Goal: Book appointment/travel/reservation

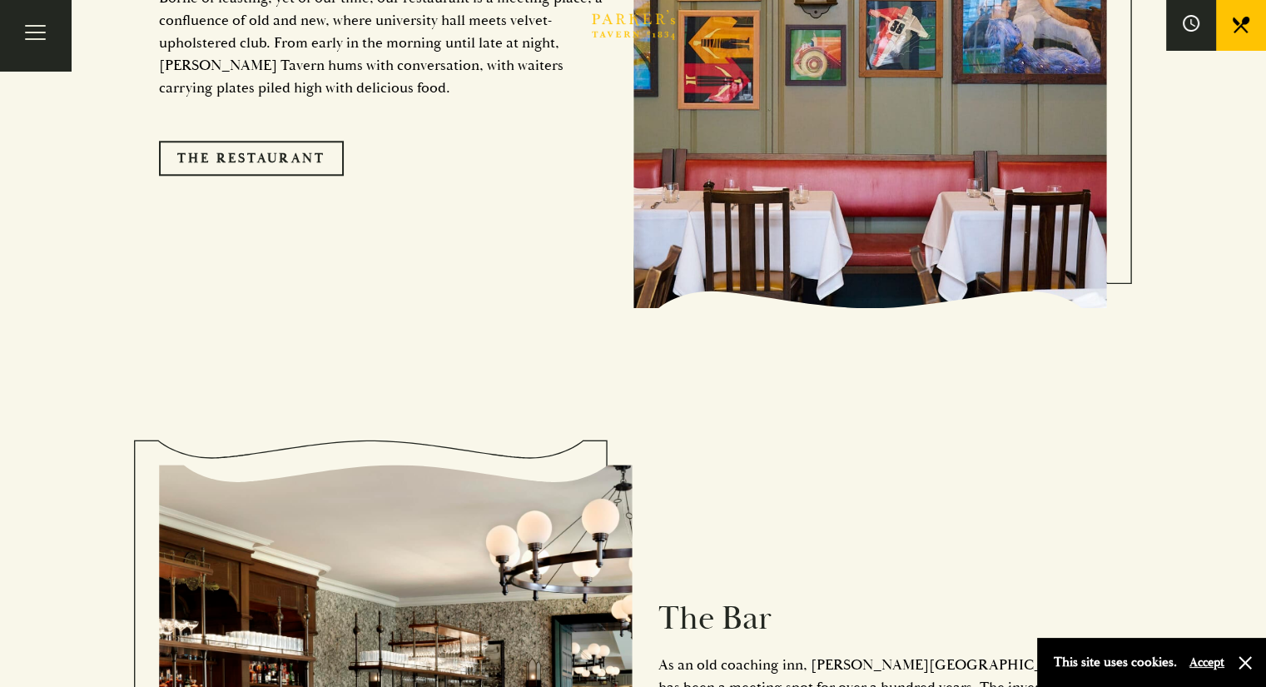
scroll to position [1581, 0]
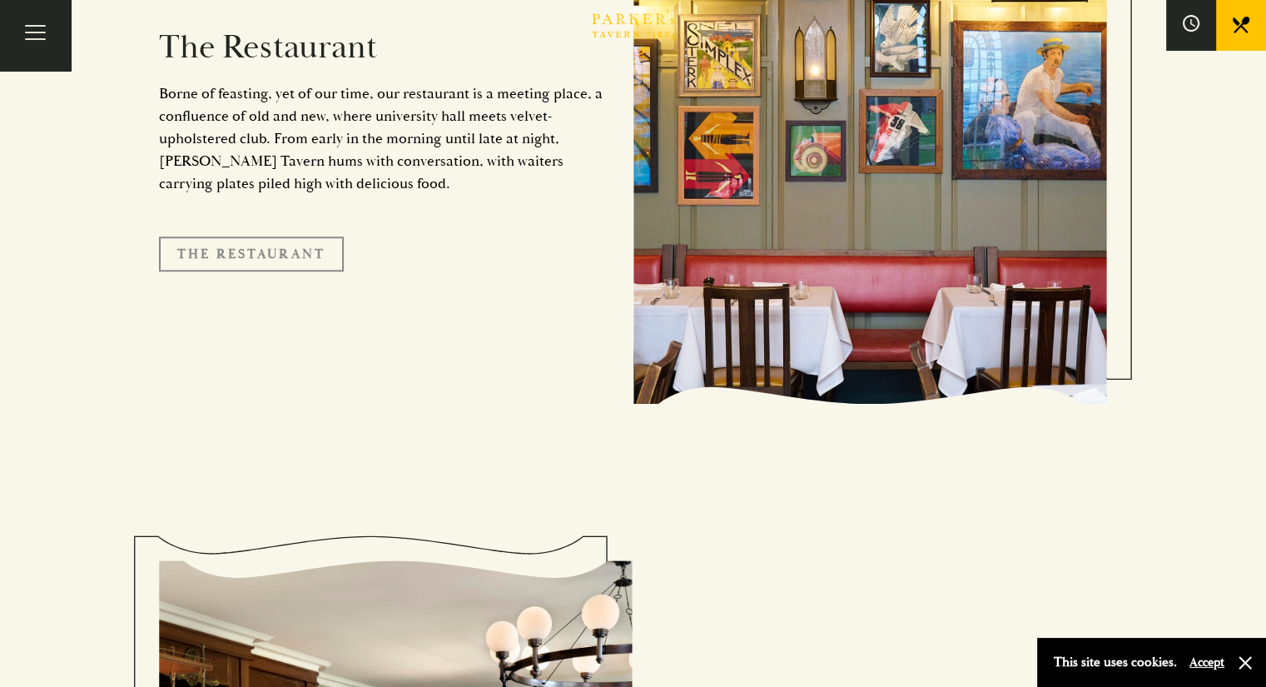
click at [294, 236] on link "The Restaurant" at bounding box center [251, 253] width 185 height 35
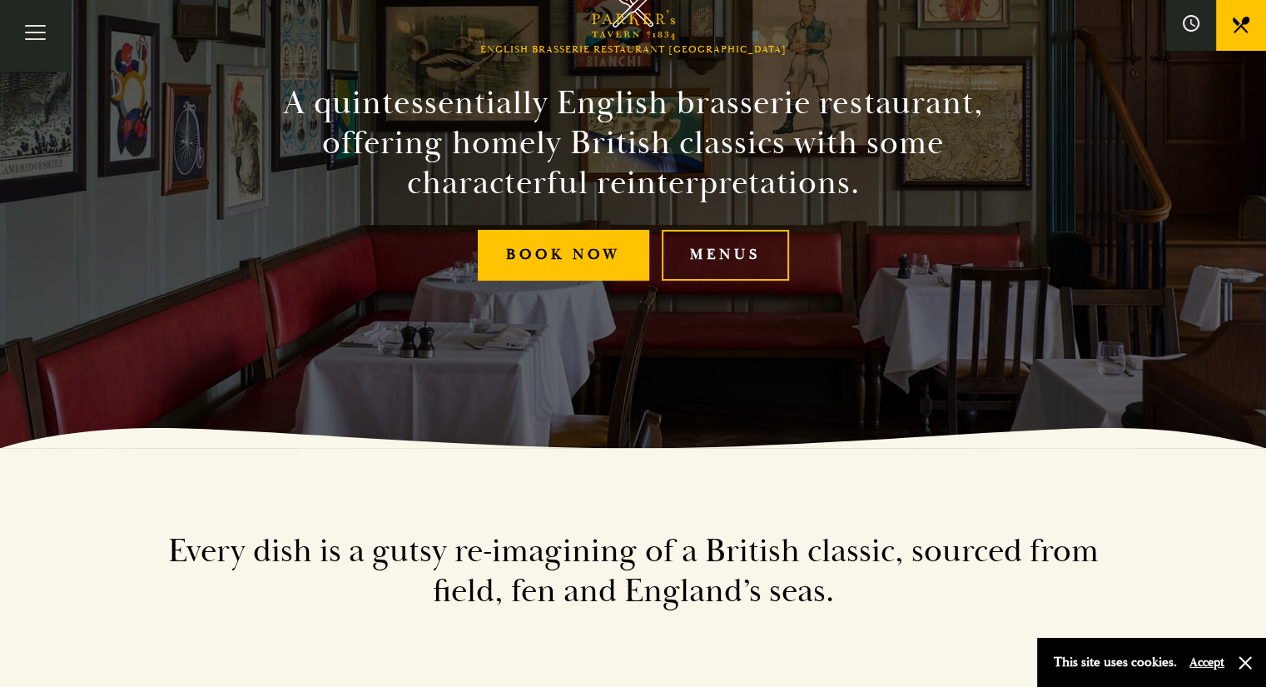
scroll to position [166, 0]
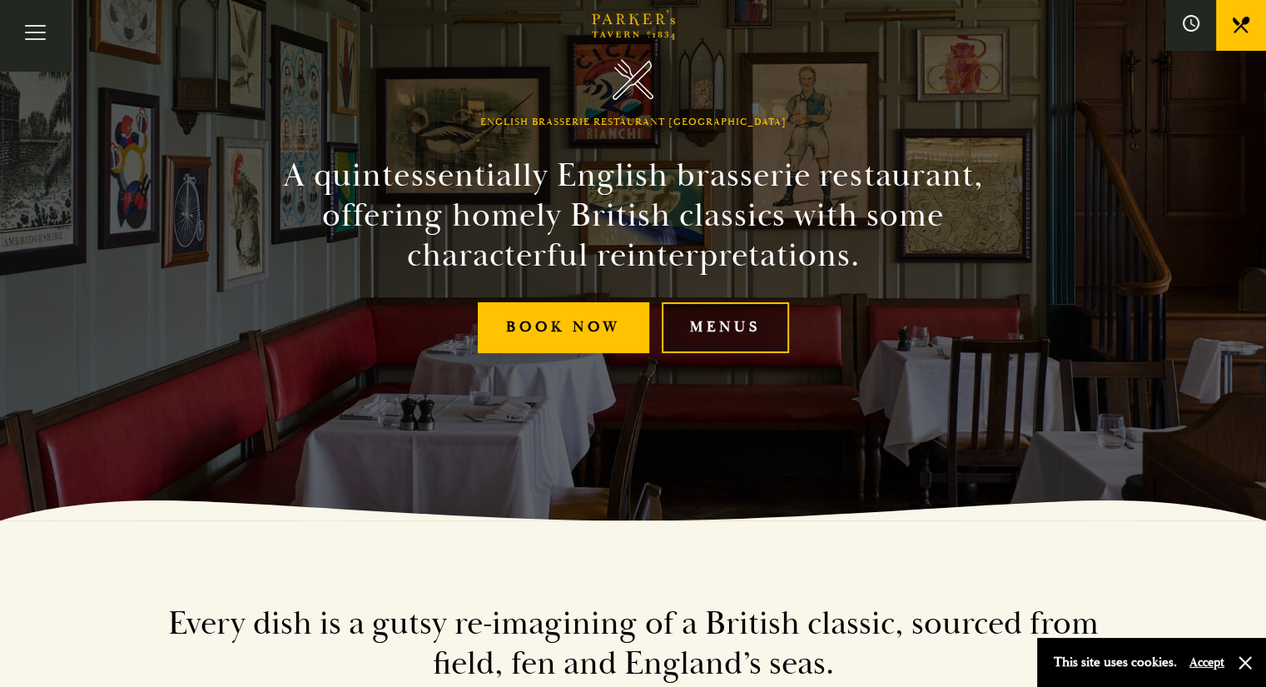
click at [744, 319] on link "Menus" at bounding box center [725, 327] width 127 height 51
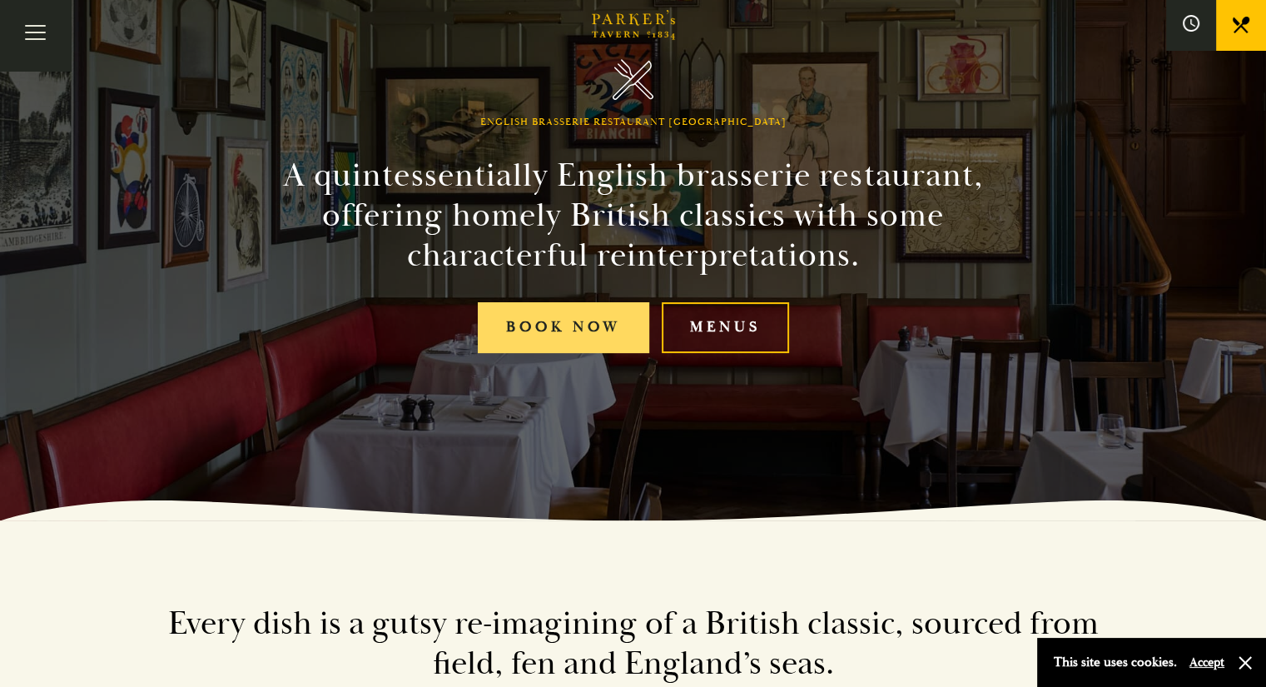
click at [554, 320] on link "Book Now" at bounding box center [563, 327] width 171 height 51
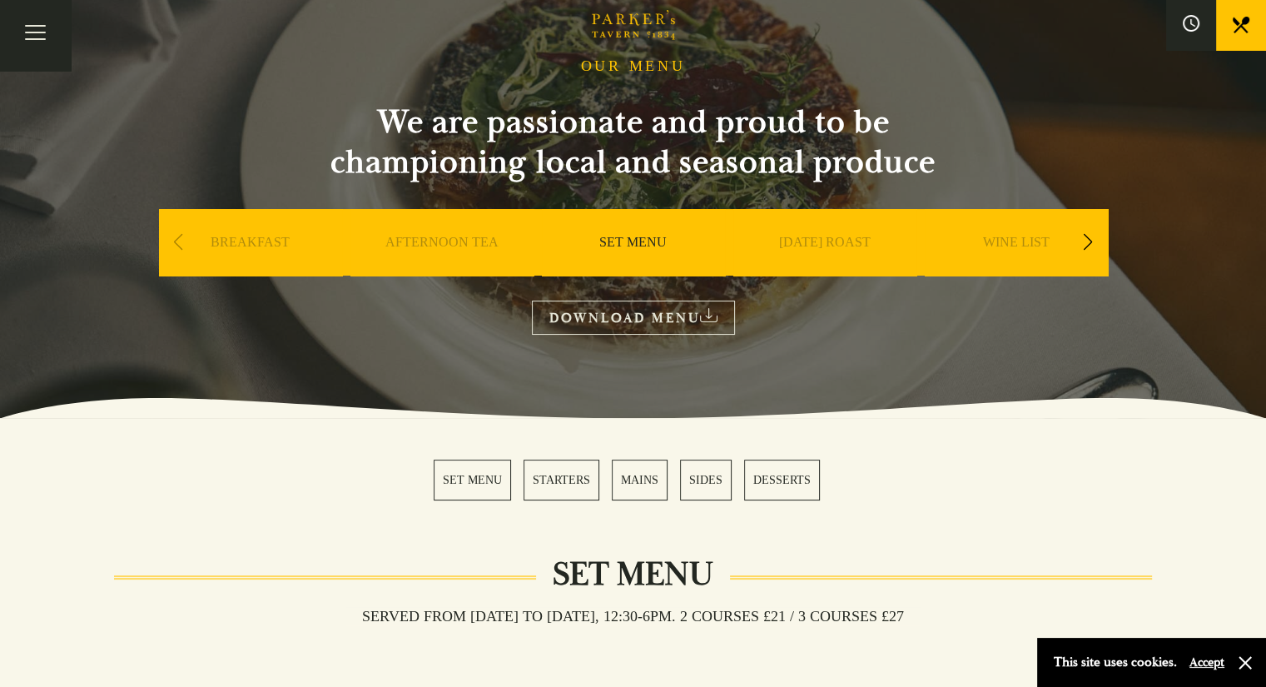
scroll to position [166, 0]
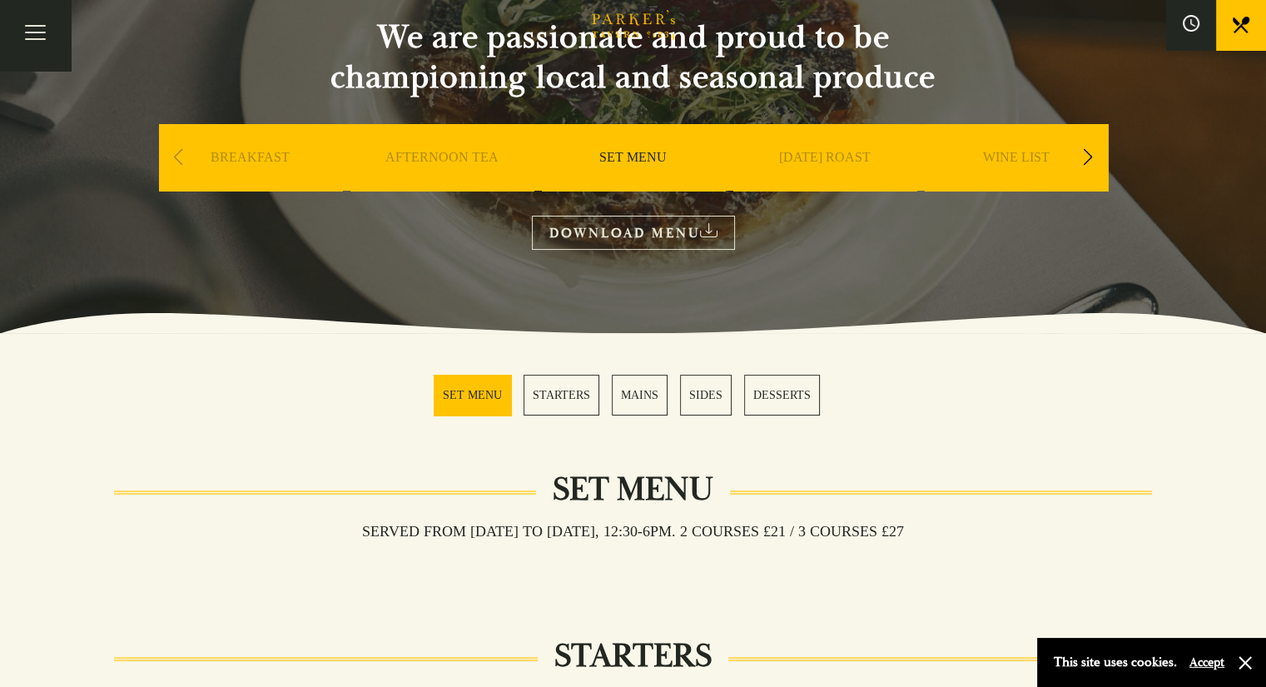
click at [833, 159] on link "SUNDAY ROAST" at bounding box center [825, 182] width 92 height 67
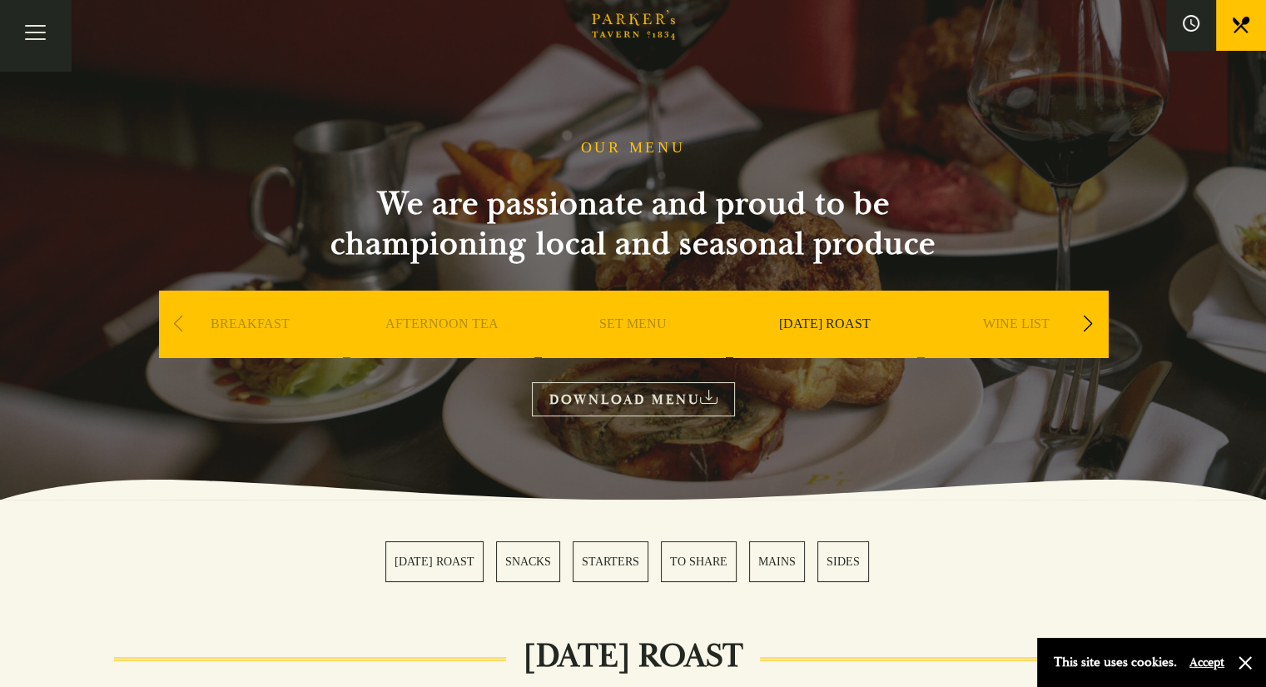
click at [0, 0] on link "Restaurant" at bounding box center [0, 0] width 0 height 0
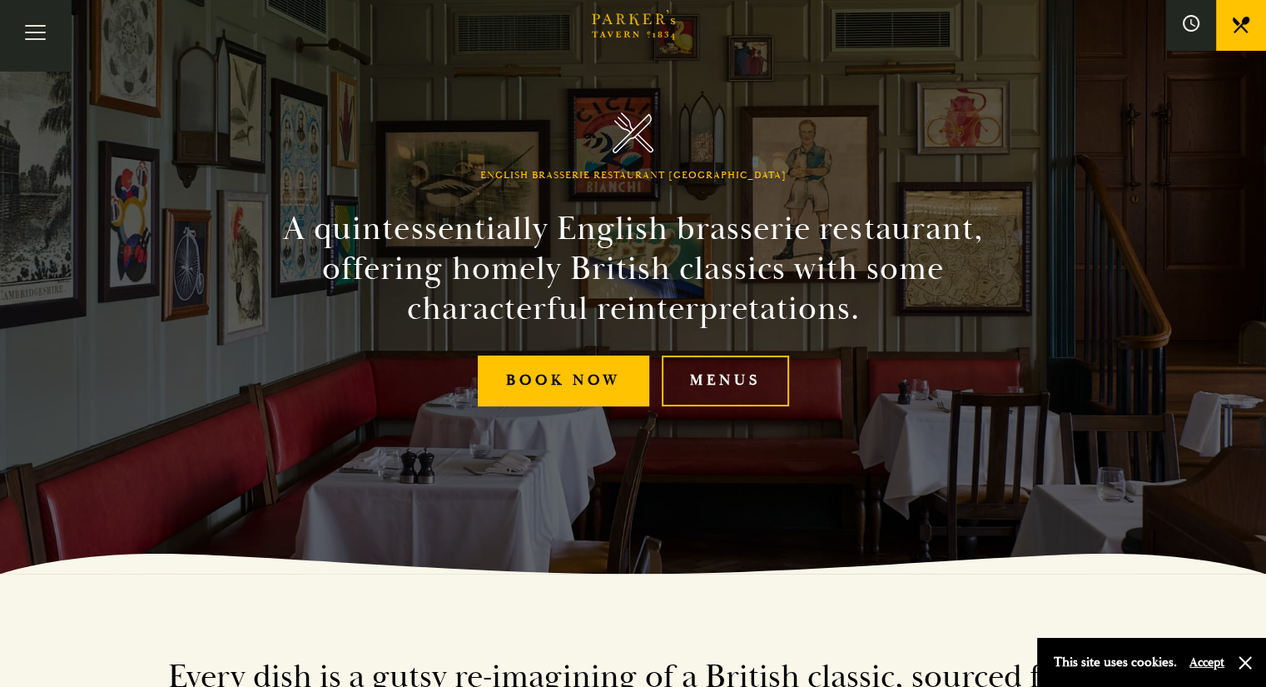
scroll to position [83, 0]
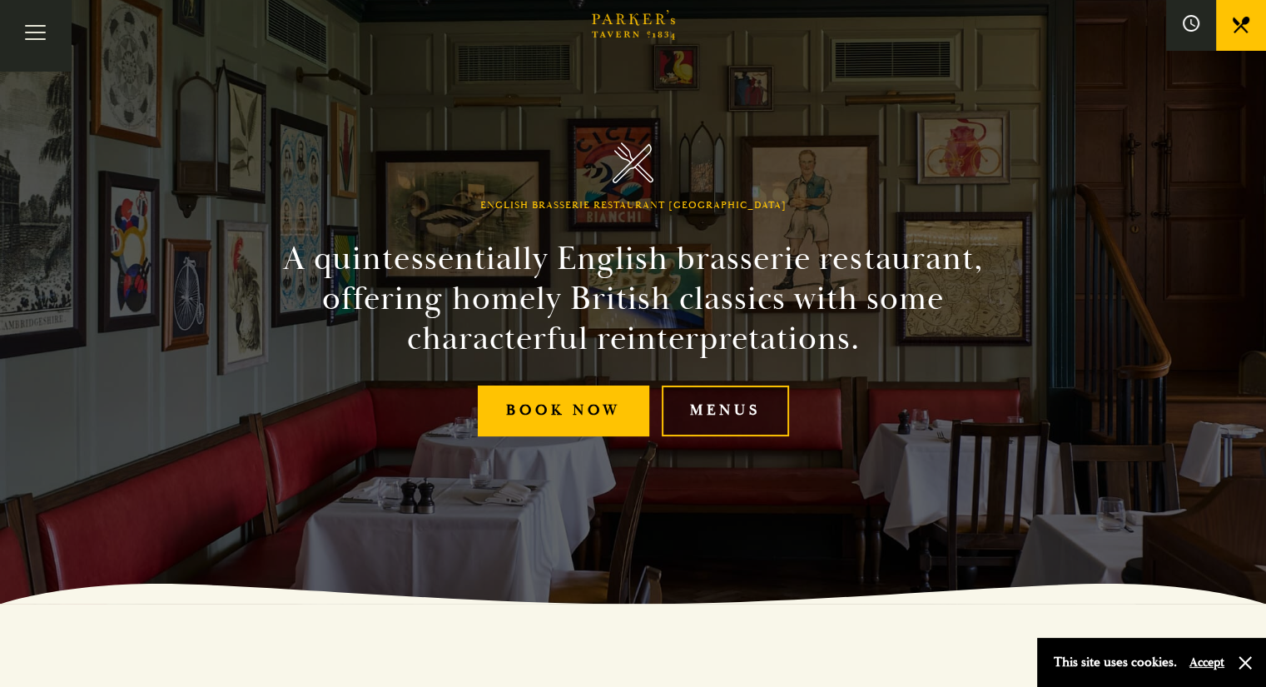
click at [753, 405] on link "Menus" at bounding box center [725, 410] width 127 height 51
click at [0, 0] on link "Menus" at bounding box center [0, 0] width 0 height 0
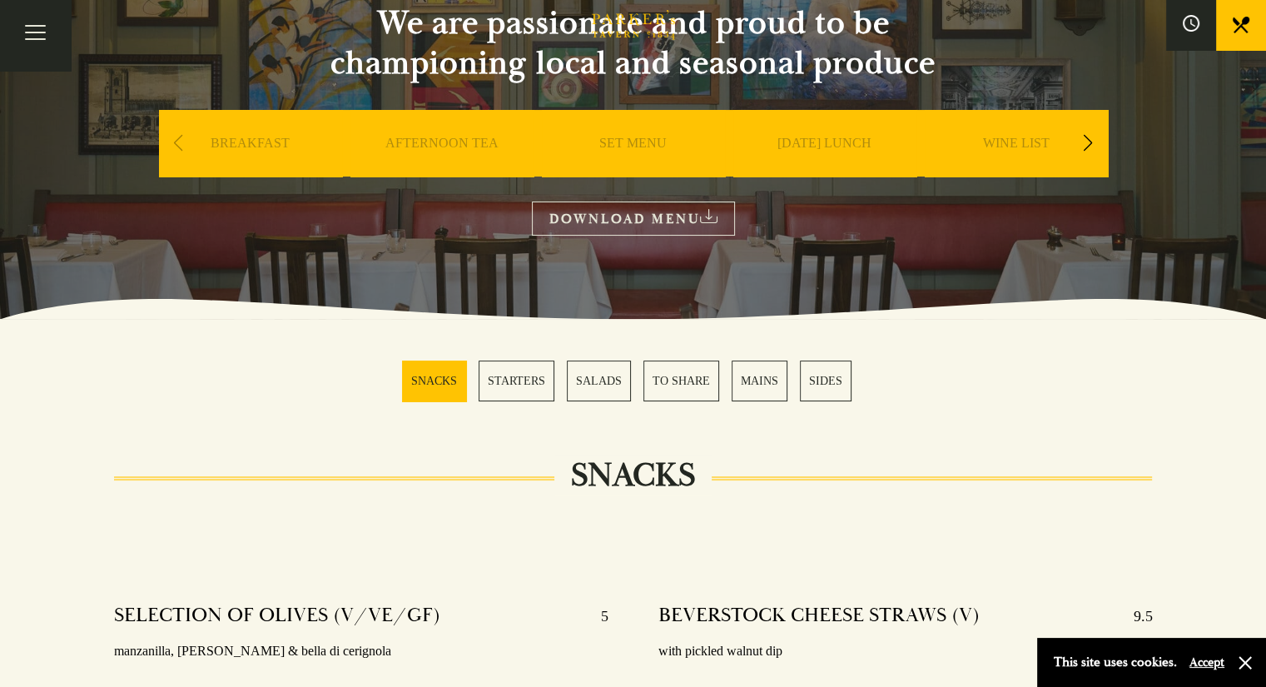
scroll to position [250, 0]
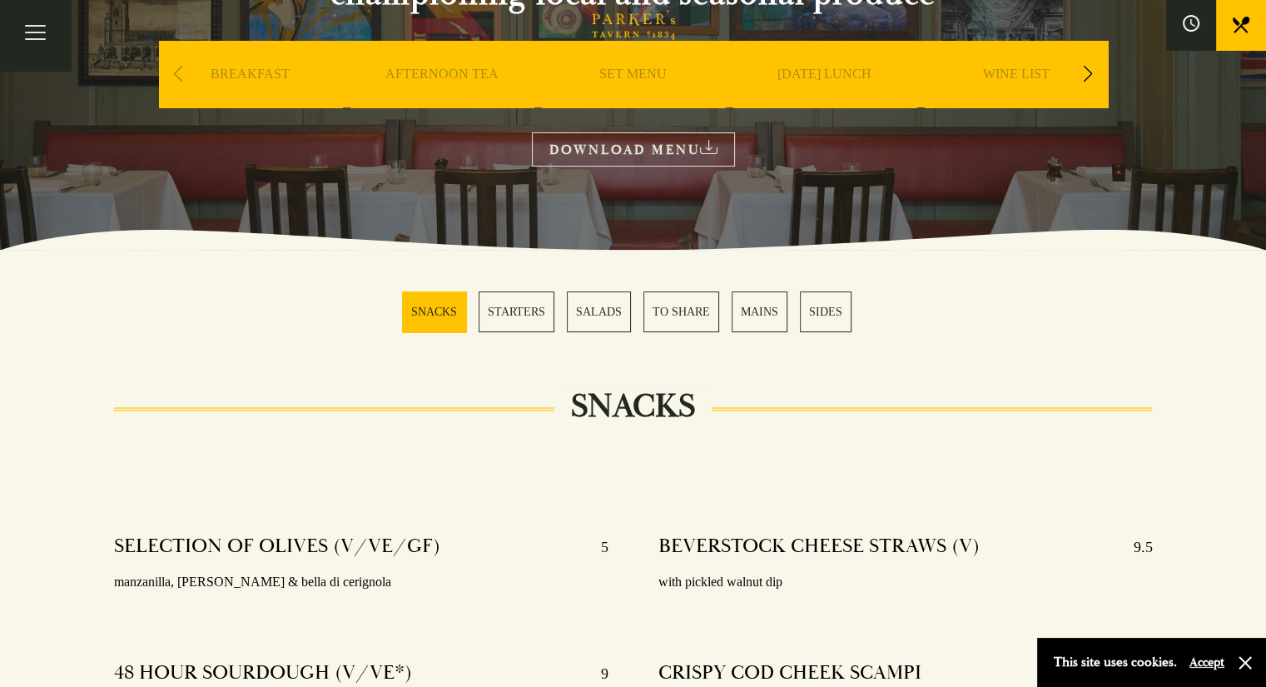
click at [0, 0] on div "Bar Restaurant What’s On Afternoon Tea Menus All That Jazz BOOK" at bounding box center [0, 0] width 0 height 0
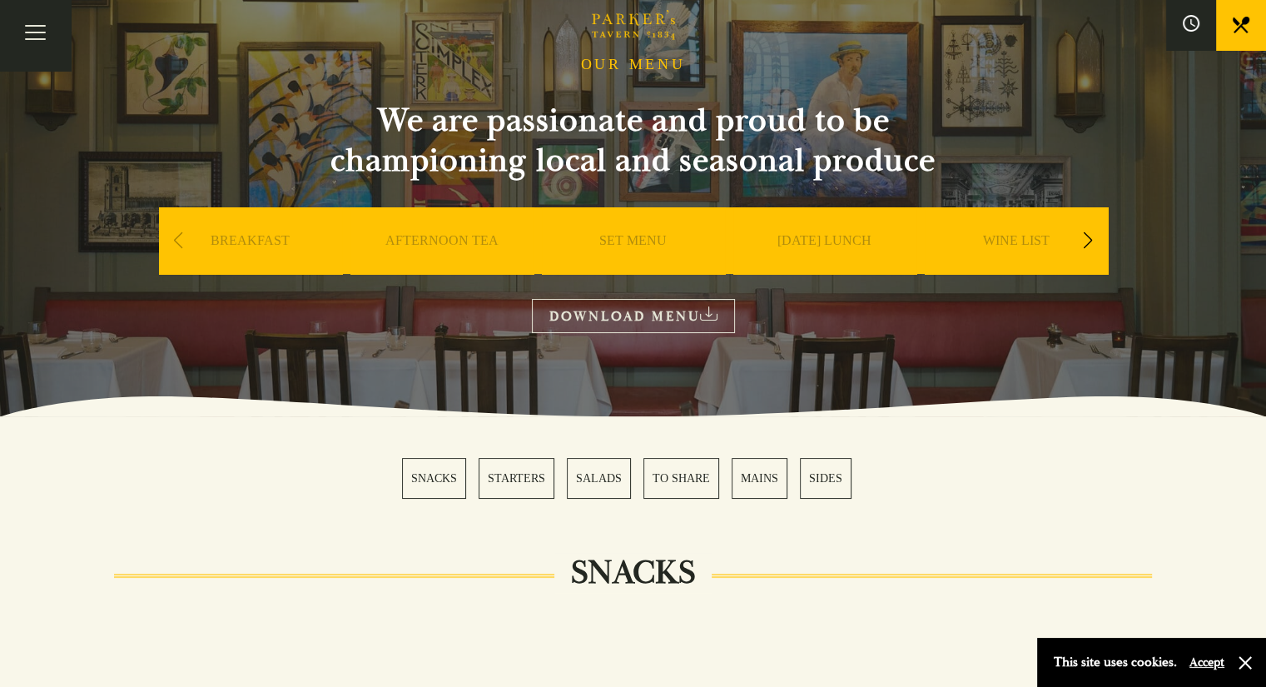
click at [812, 237] on link "SUNDAY LUNCH" at bounding box center [824, 265] width 94 height 67
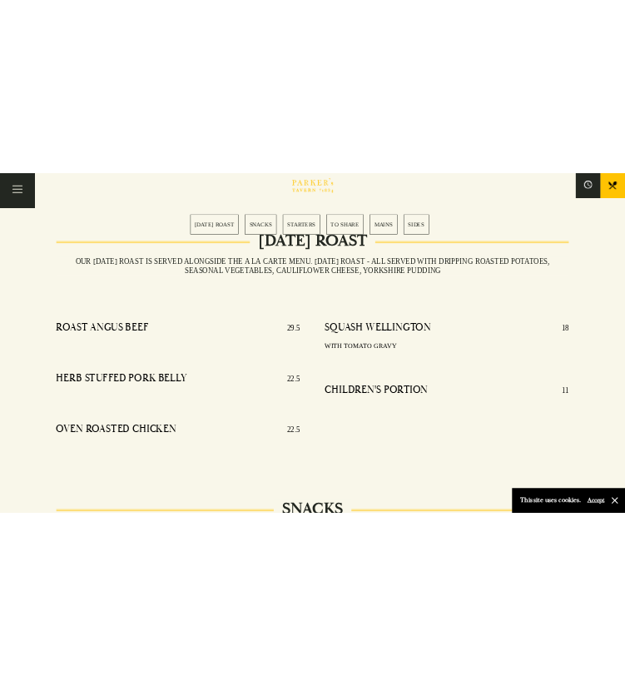
scroll to position [499, 0]
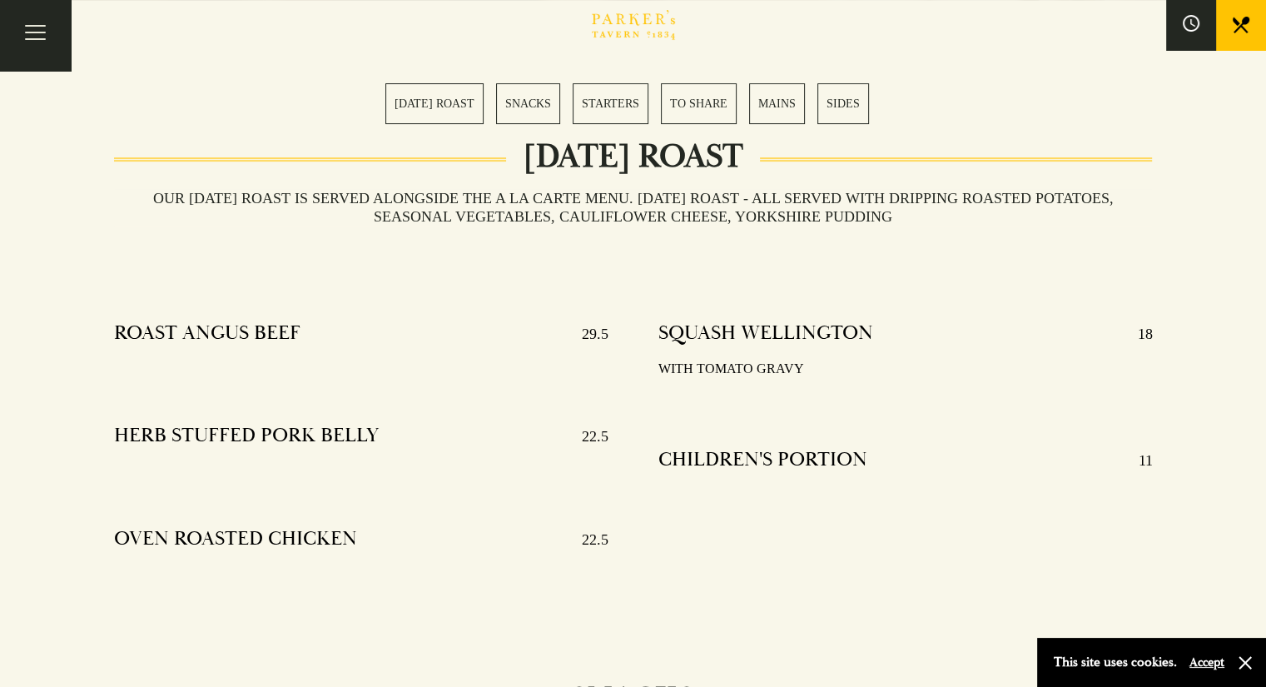
click at [0, 0] on link "BOOK" at bounding box center [0, 0] width 0 height 0
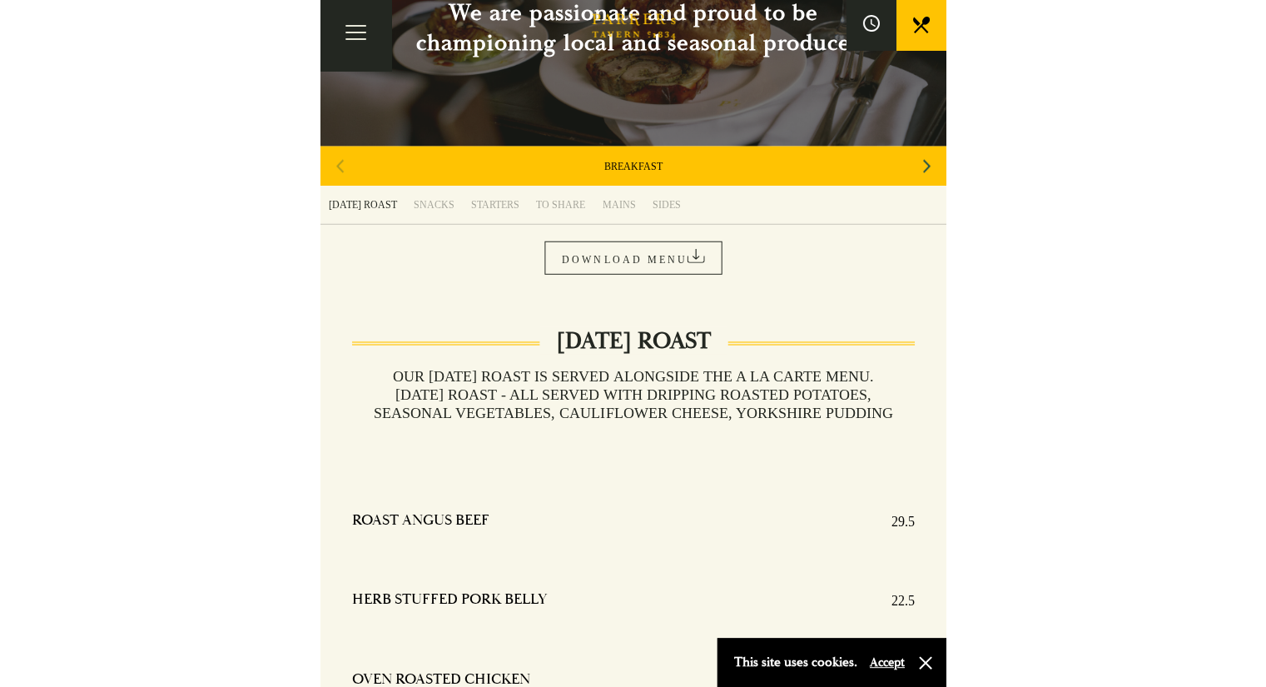
scroll to position [0, 0]
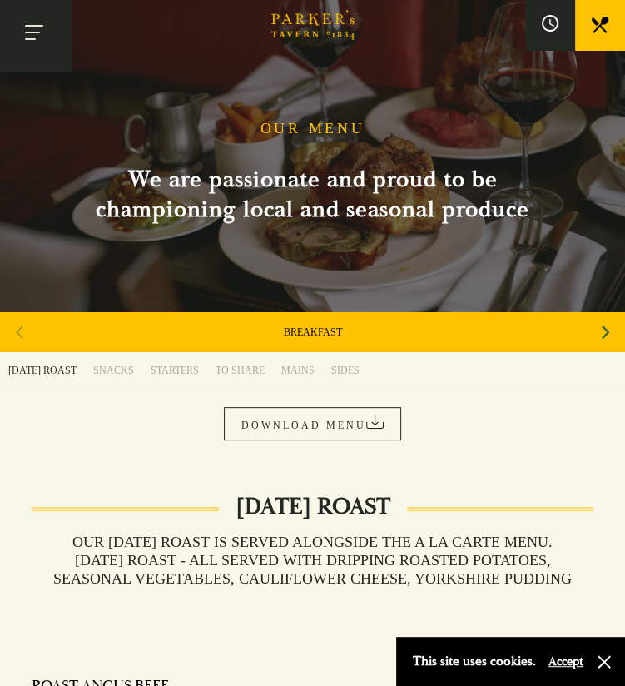
click at [36, 32] on button "Toggle navigation" at bounding box center [35, 35] width 71 height 71
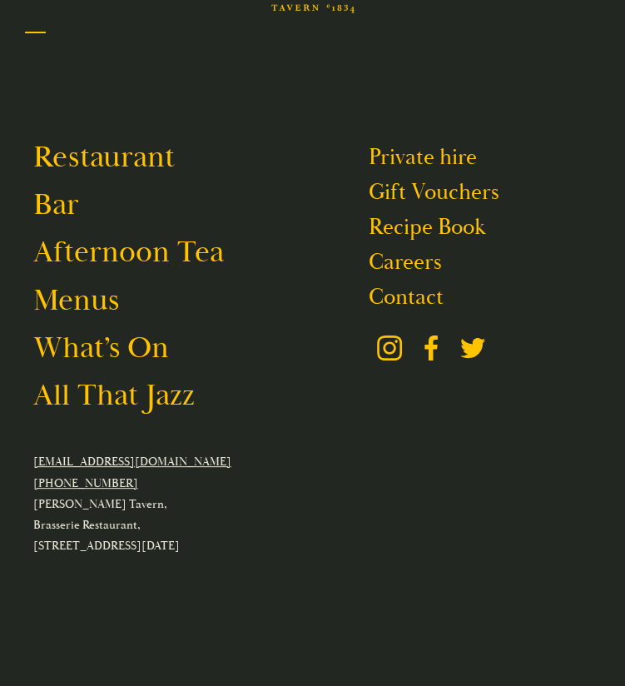
click at [30, 33] on button "Toggle navigation" at bounding box center [35, 35] width 71 height 71
